Goal: Task Accomplishment & Management: Manage account settings

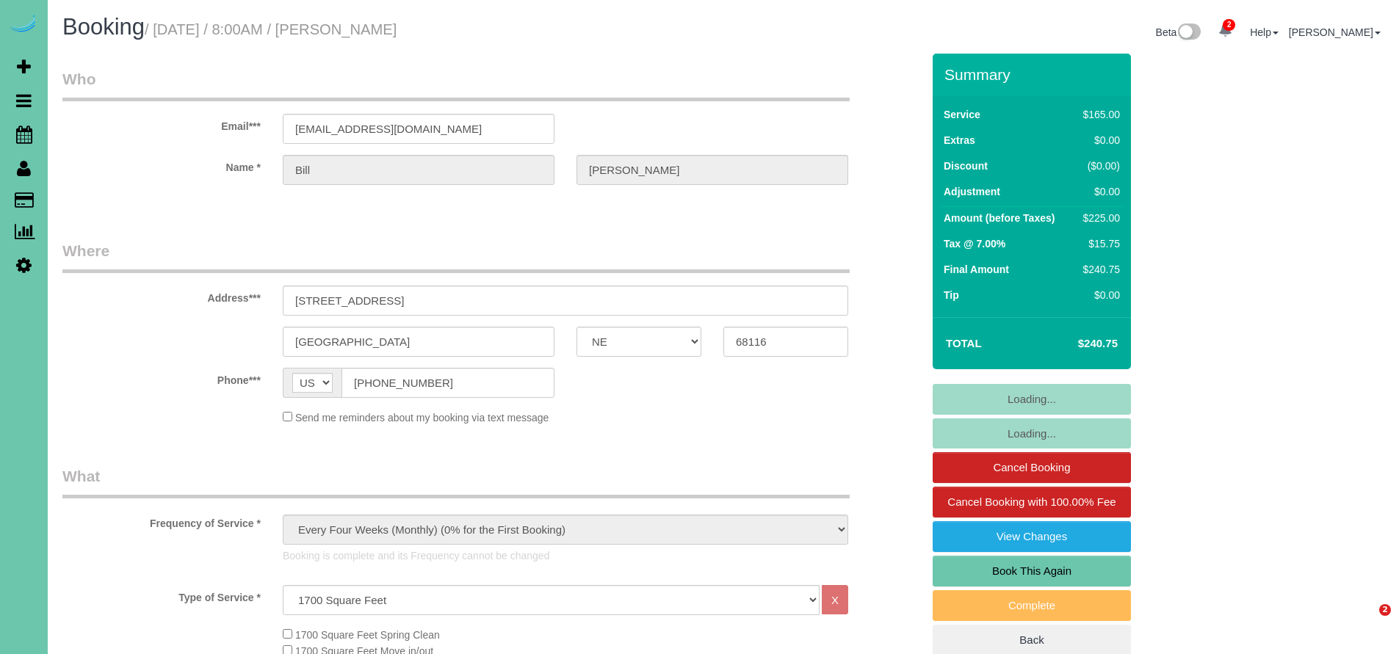
select select "NE"
select select "string:fspay-ade99635-9209-4d51-b953-dc5c716c113e"
select select "object:681"
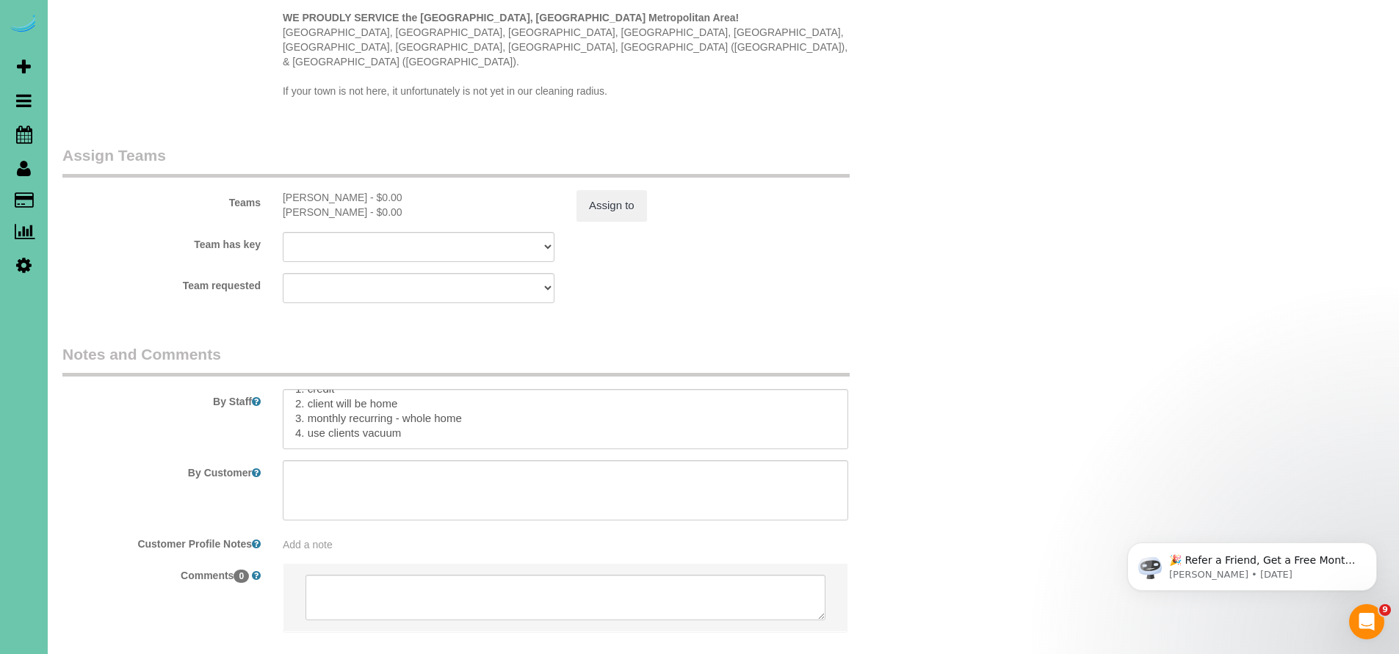
scroll to position [33, 0]
click at [409, 391] on textarea at bounding box center [566, 419] width 566 height 60
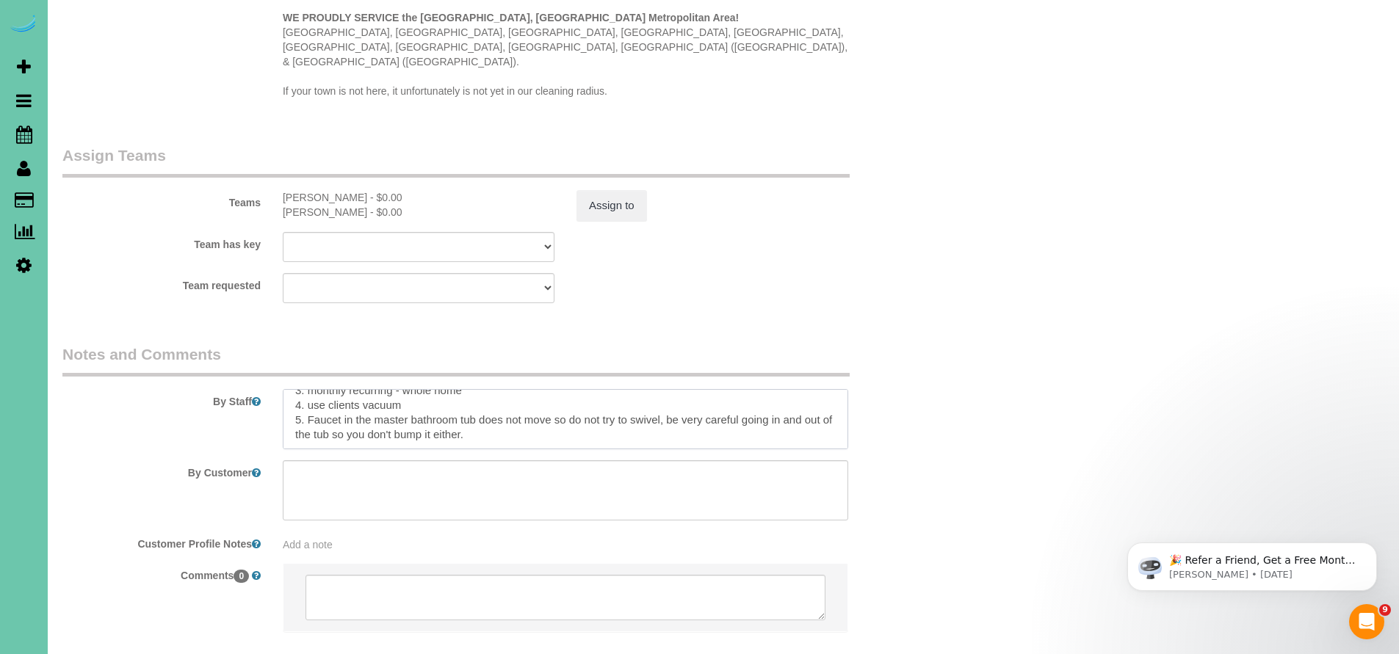
click at [667, 389] on textarea at bounding box center [566, 419] width 566 height 60
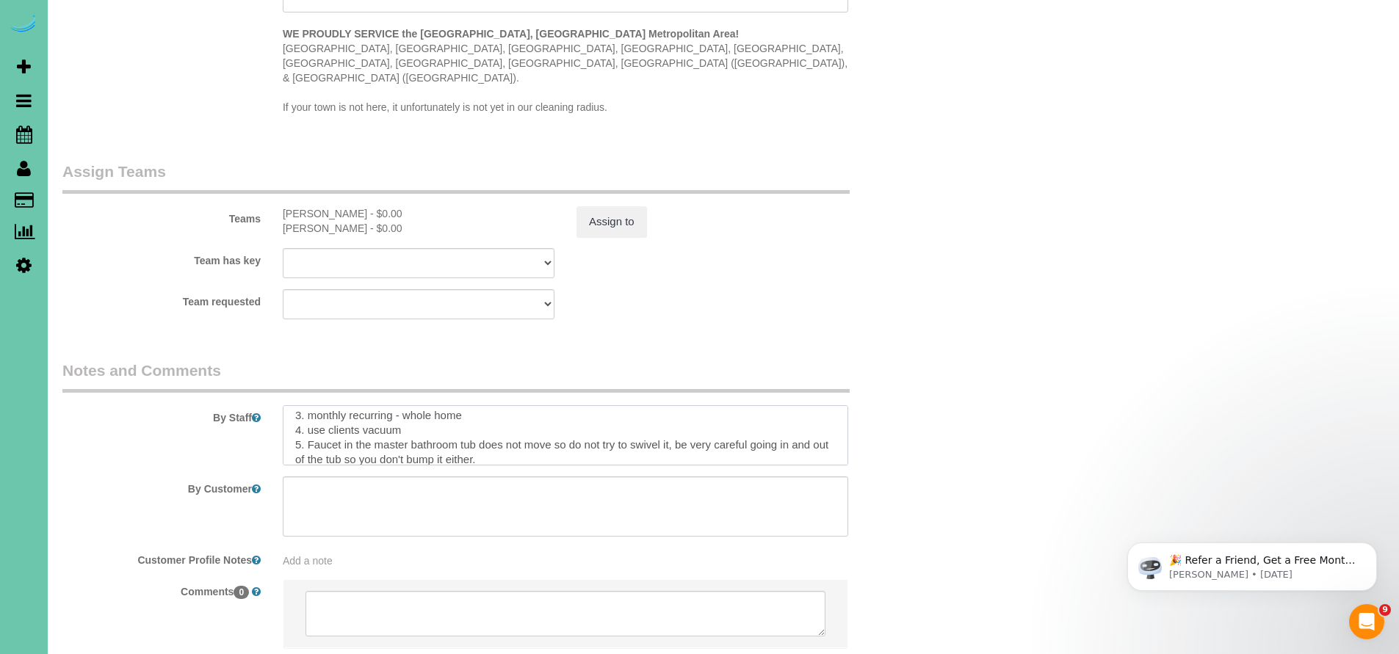
scroll to position [22, 0]
click at [475, 405] on textarea at bounding box center [566, 435] width 566 height 60
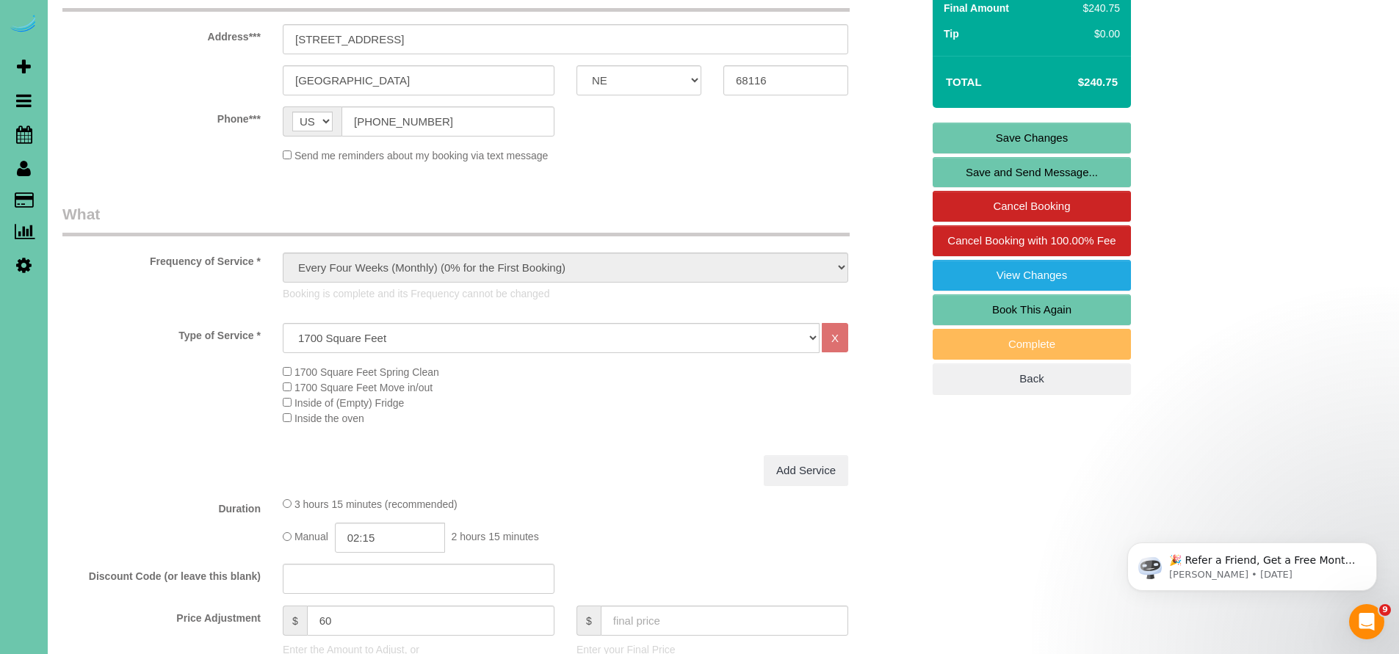
scroll to position [0, 0]
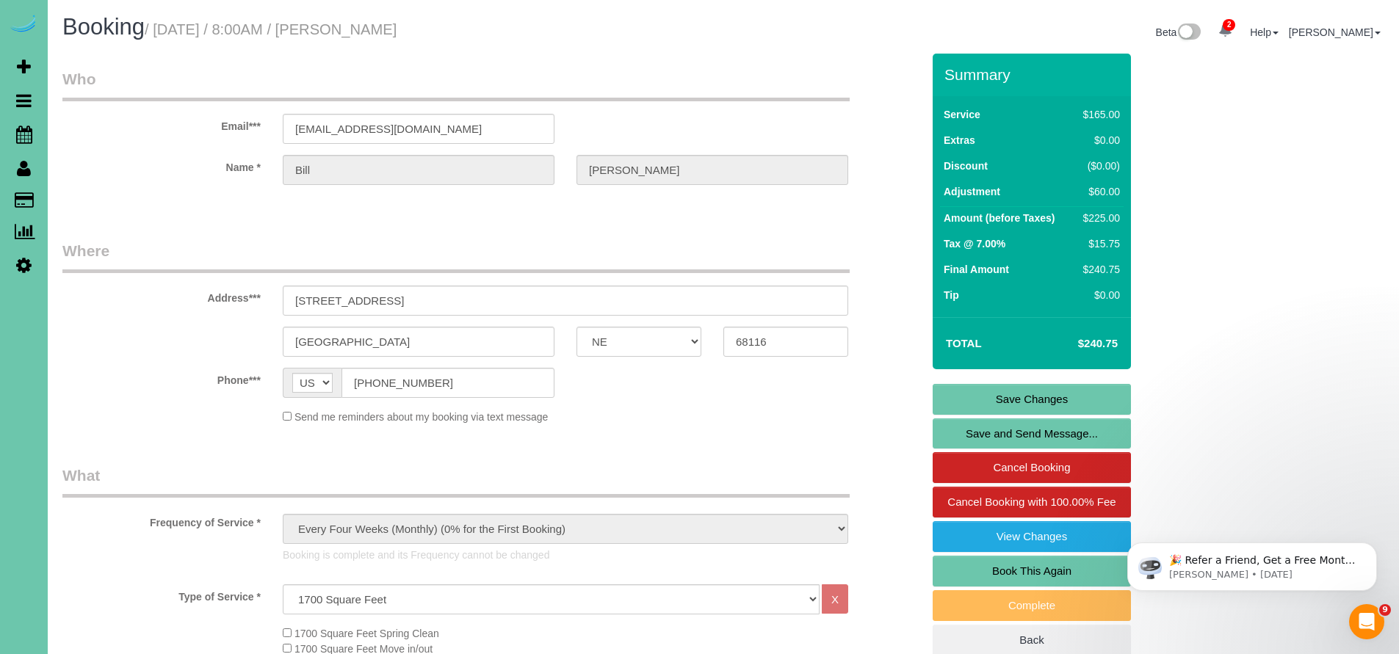
type textarea "**no need to make tissue paper pretty** 1. credit 2. client will be home 3. mon…"
click at [1017, 396] on link "Save Changes" at bounding box center [1032, 399] width 198 height 31
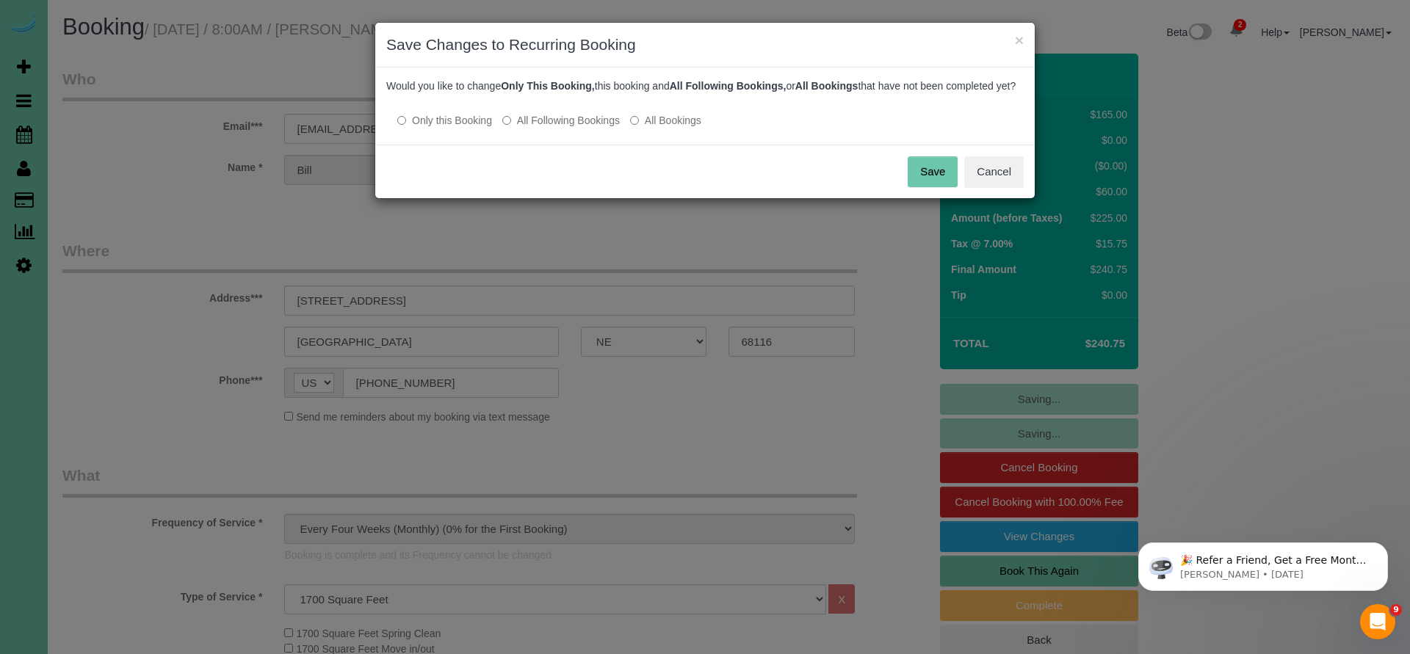
click at [926, 187] on button "Save" at bounding box center [933, 171] width 50 height 31
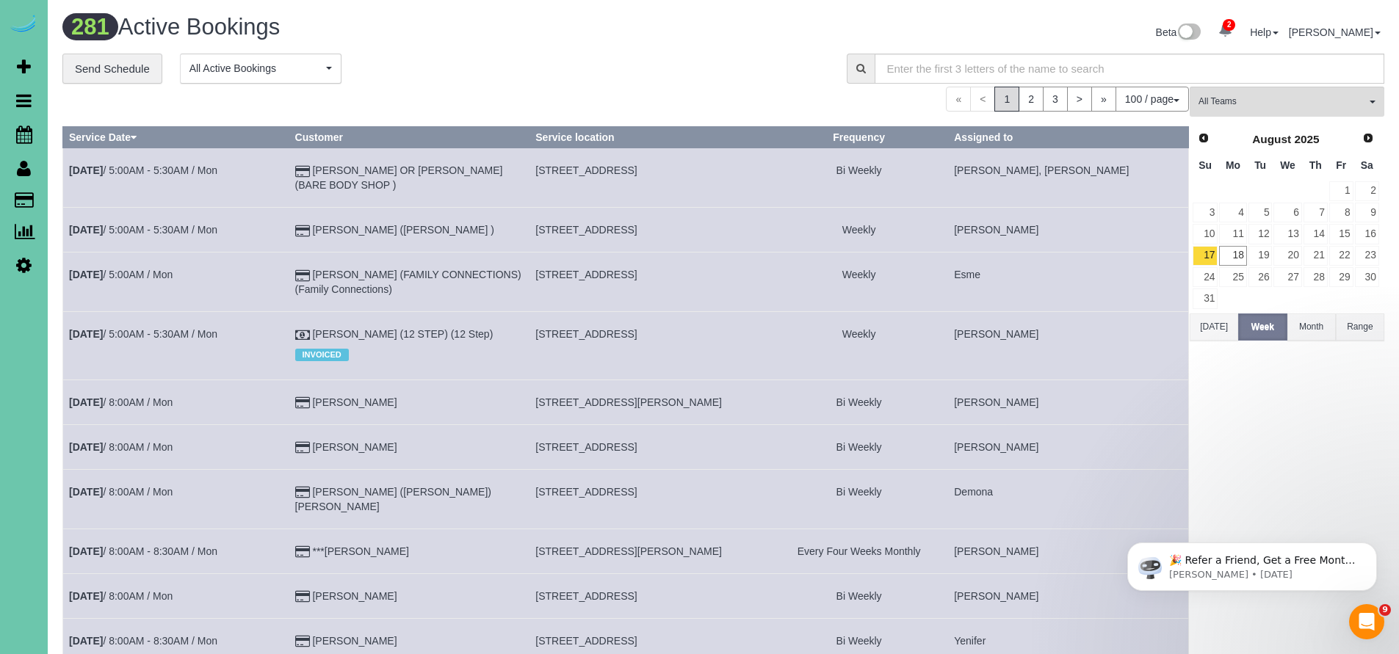
click at [705, 77] on div "**********" at bounding box center [443, 69] width 762 height 31
click at [69, 131] on span "Scheduler" at bounding box center [140, 135] width 184 height 34
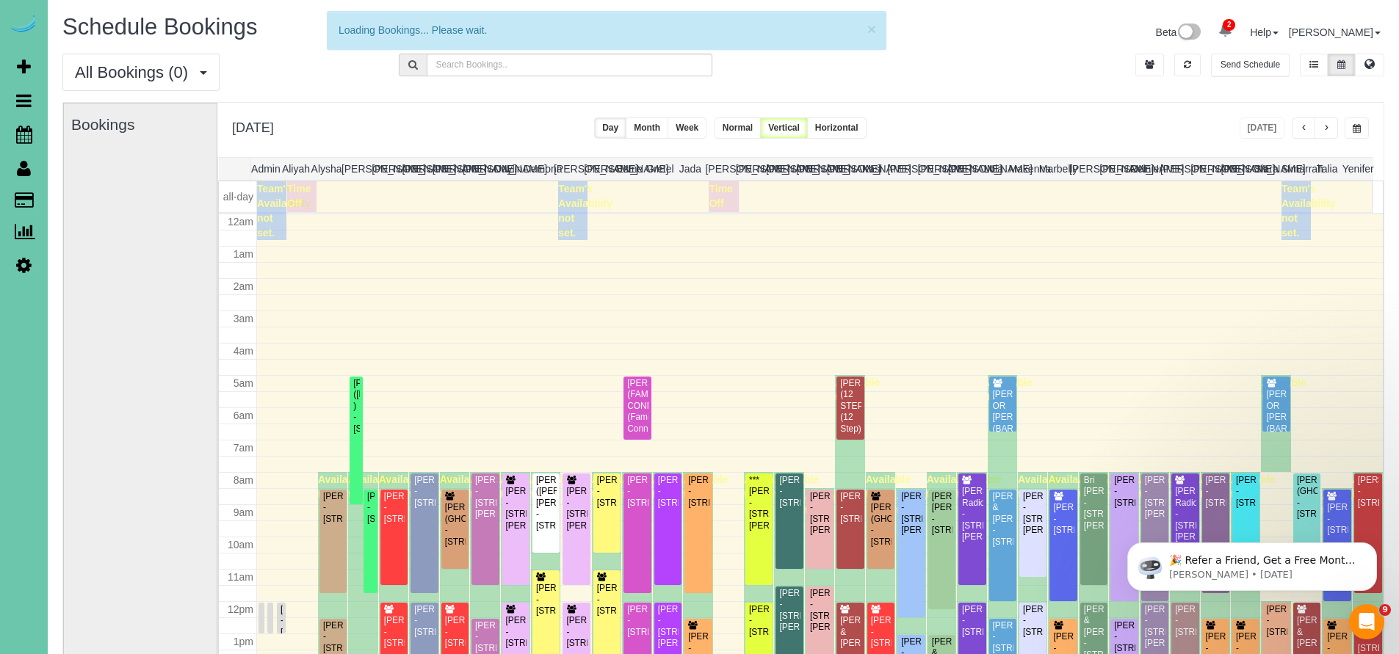
scroll to position [194, 0]
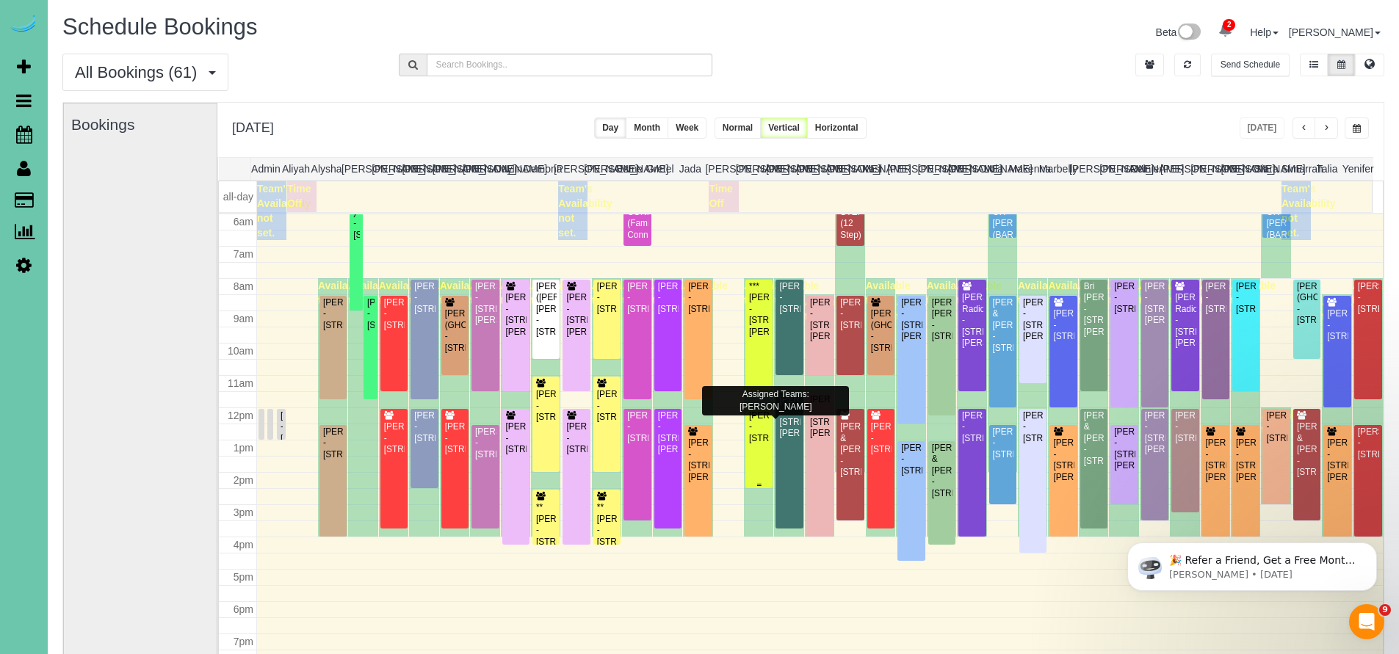
click at [750, 436] on div "[PERSON_NAME] - [STREET_ADDRESS]" at bounding box center [758, 428] width 21 height 34
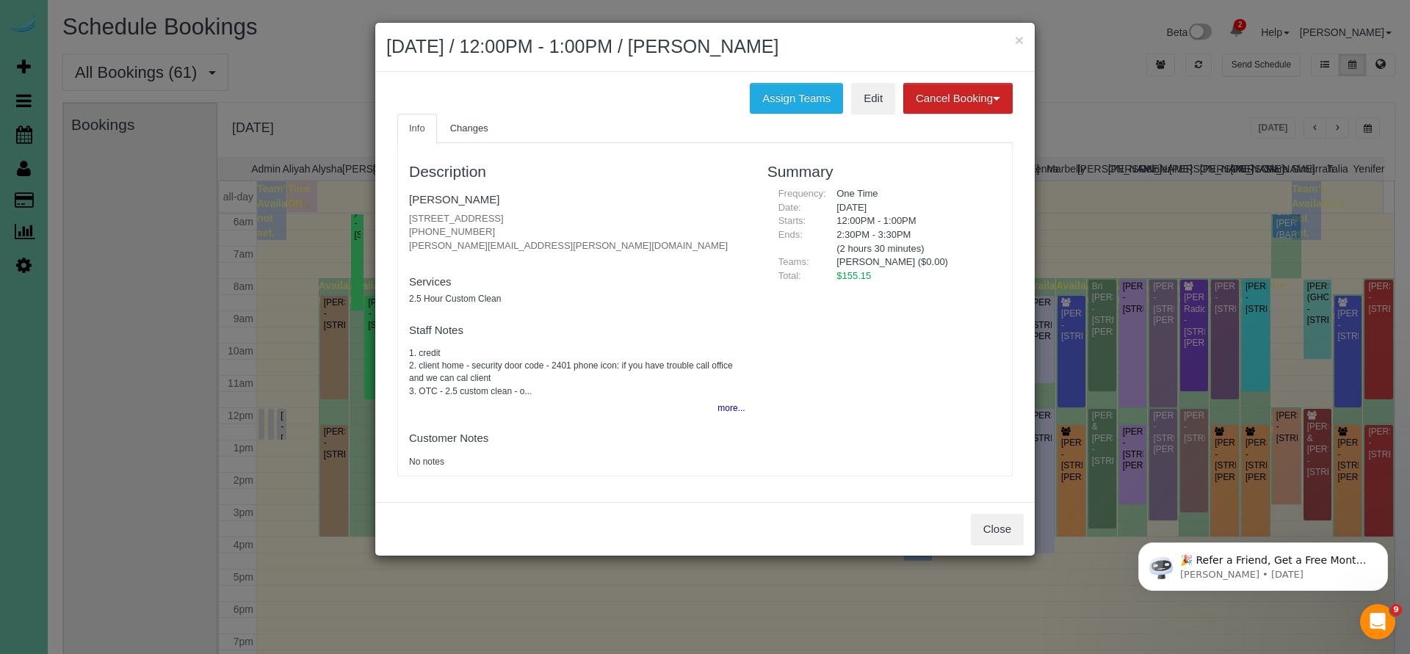
drag, startPoint x: 405, startPoint y: 214, endPoint x: 599, endPoint y: 216, distance: 193.9
click at [599, 216] on div "Description [PERSON_NAME] [STREET_ADDRESS] [PHONE_NUMBER] [PERSON_NAME][EMAIL_A…" at bounding box center [577, 310] width 358 height 318
copy p "[STREET_ADDRESS]"
click at [984, 514] on button "Close" at bounding box center [997, 529] width 53 height 31
